Goal: Navigation & Orientation: Find specific page/section

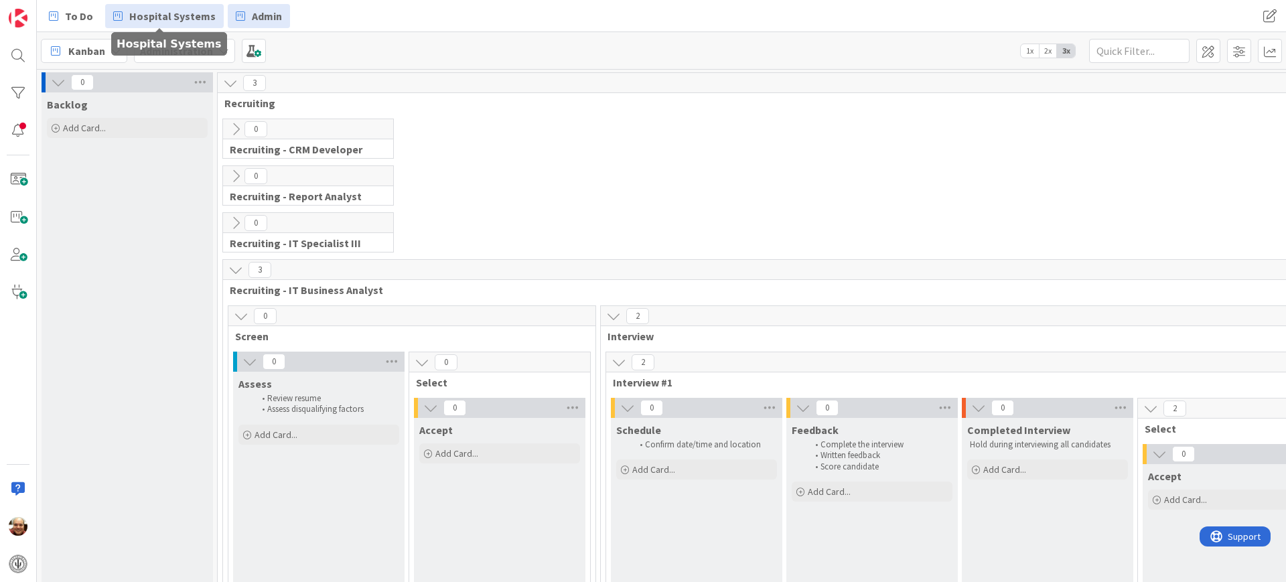
click at [167, 21] on span "Hospital Systems" at bounding box center [172, 16] width 86 height 16
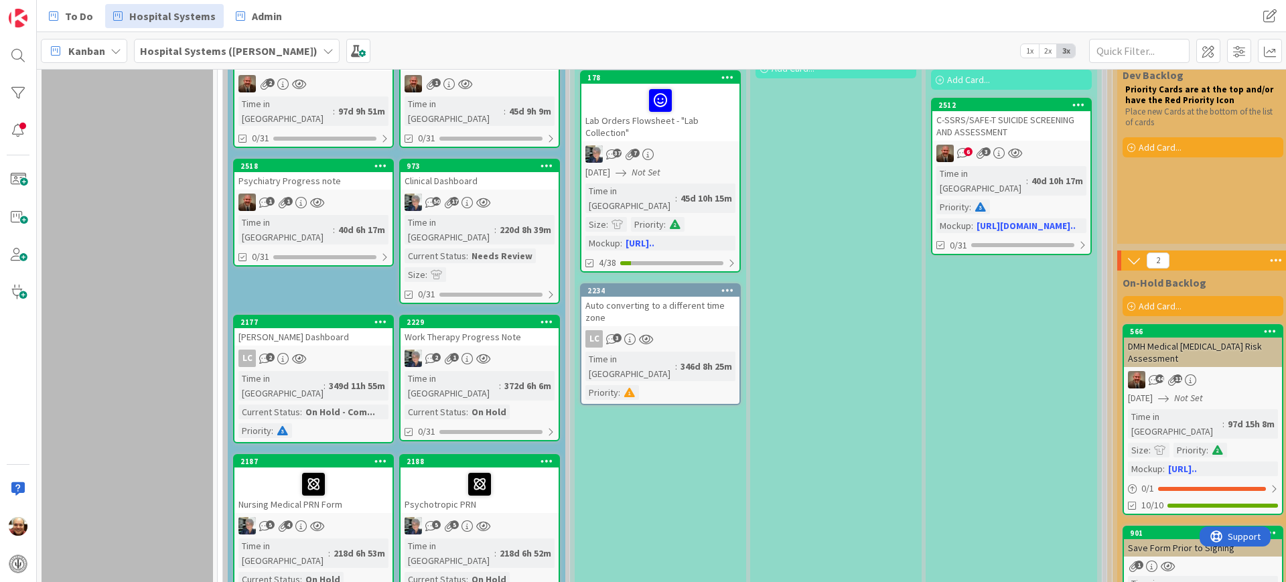
scroll to position [212, 0]
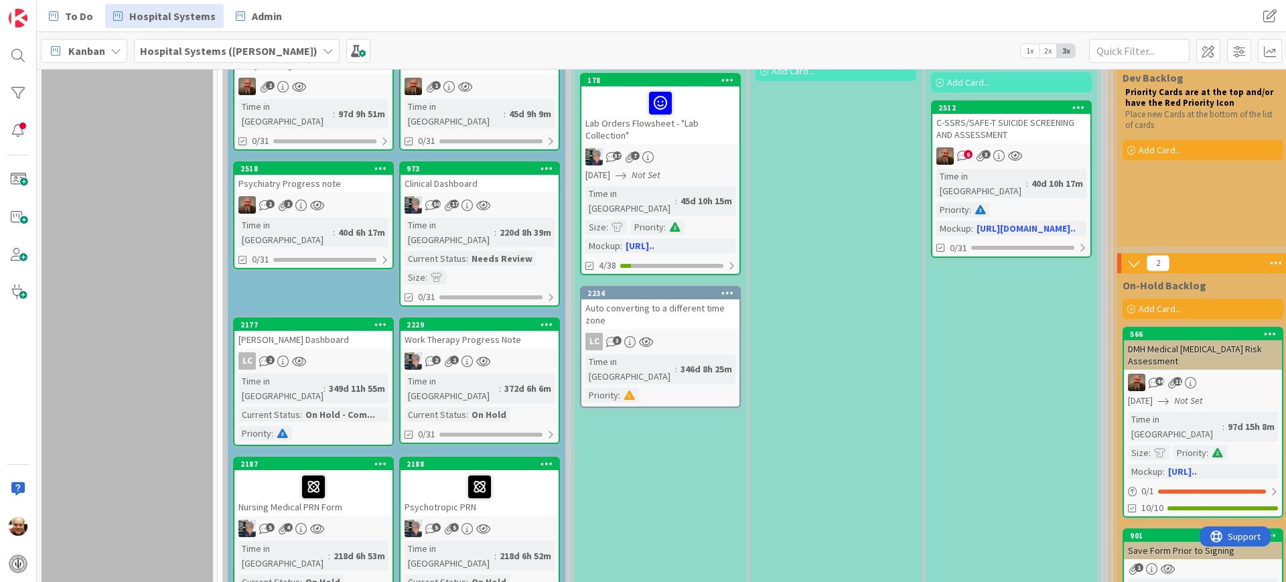
click at [662, 299] on div "Auto converting to a different time zone" at bounding box center [660, 313] width 158 height 29
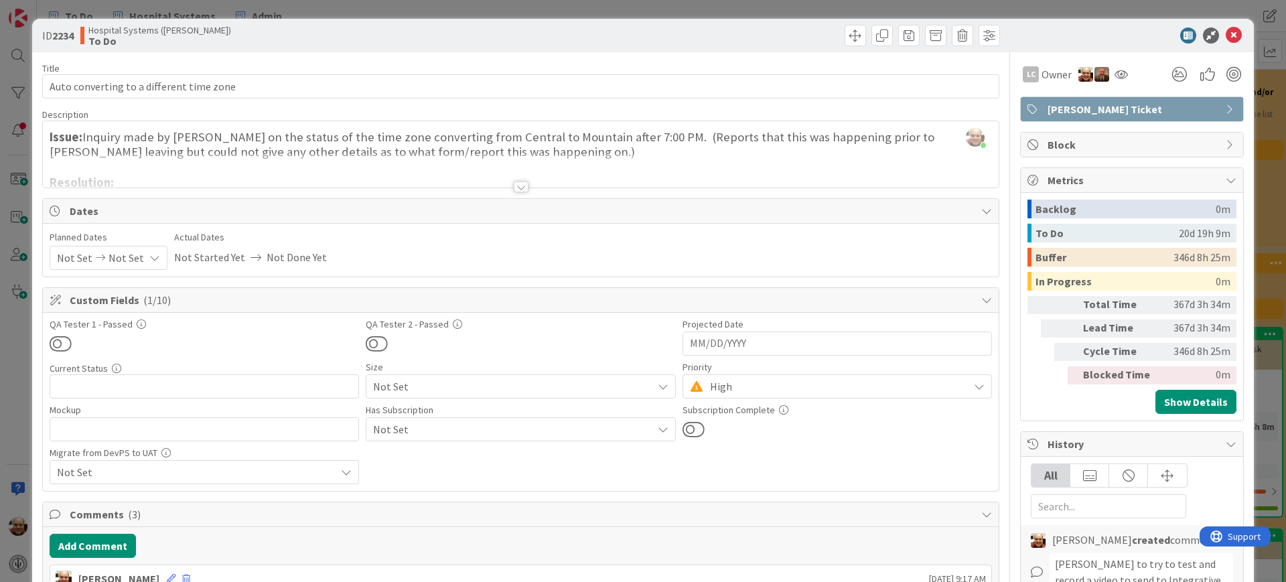
click at [504, 183] on div at bounding box center [521, 170] width 956 height 34
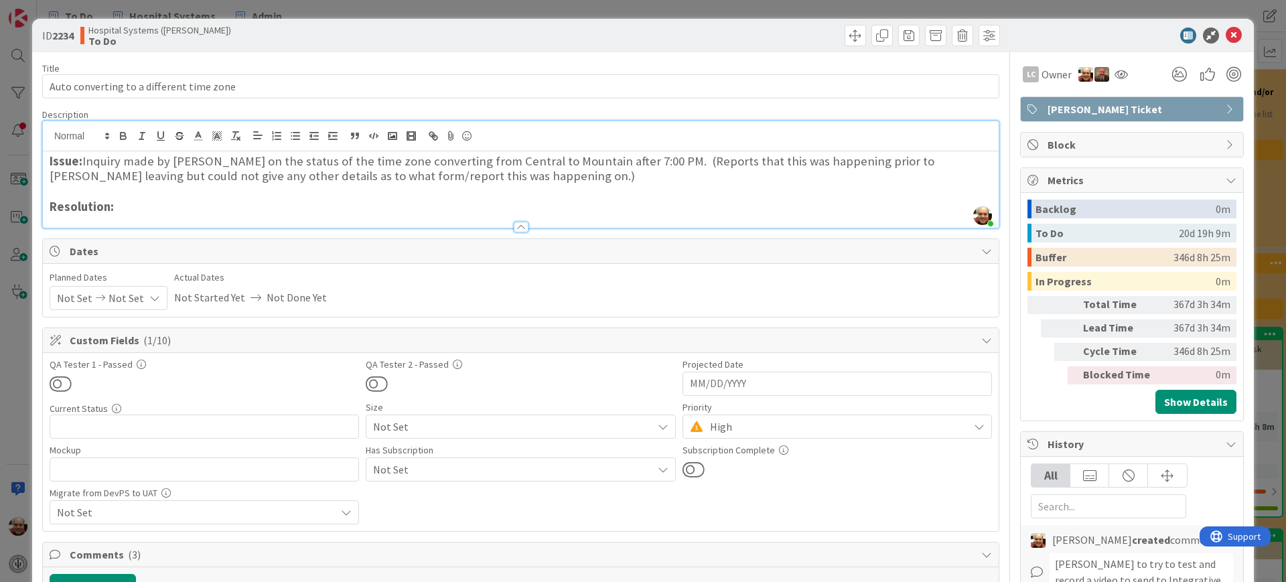
scroll to position [1, 0]
